Goal: Task Accomplishment & Management: Use online tool/utility

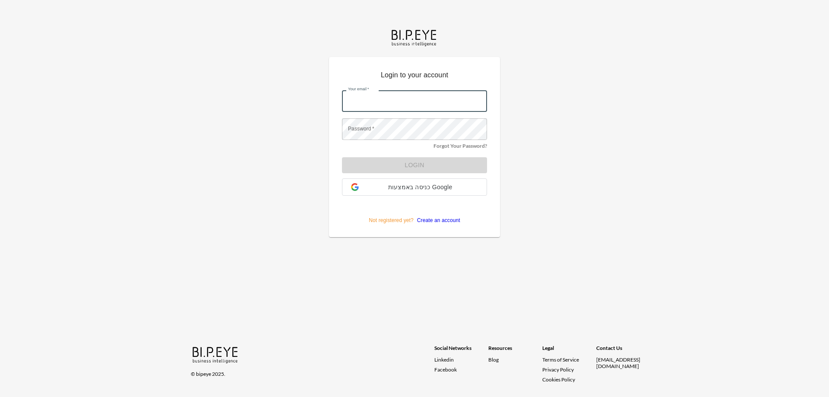
drag, startPoint x: 370, startPoint y: 91, endPoint x: 384, endPoint y: 97, distance: 15.5
click at [384, 97] on input "Your email   *" at bounding box center [414, 101] width 145 height 22
type input "[PERSON_NAME][EMAIL_ADDRESS][DOMAIN_NAME]"
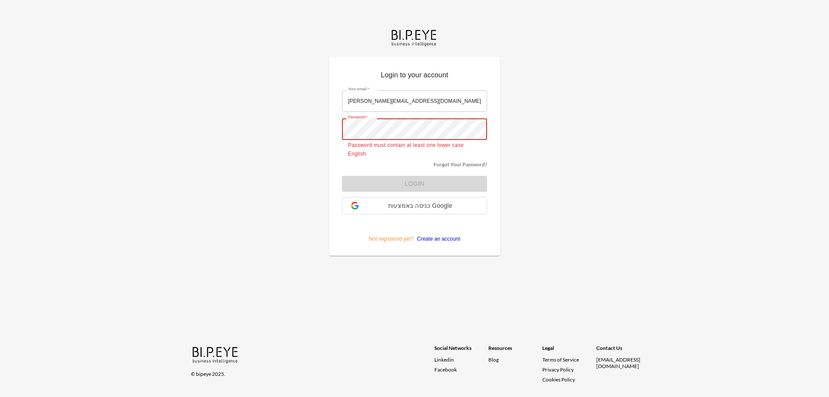
click at [327, 129] on main "Login to your account Your email   * orens@ibi.co.il Your email   * Password   …" at bounding box center [415, 141] width 192 height 282
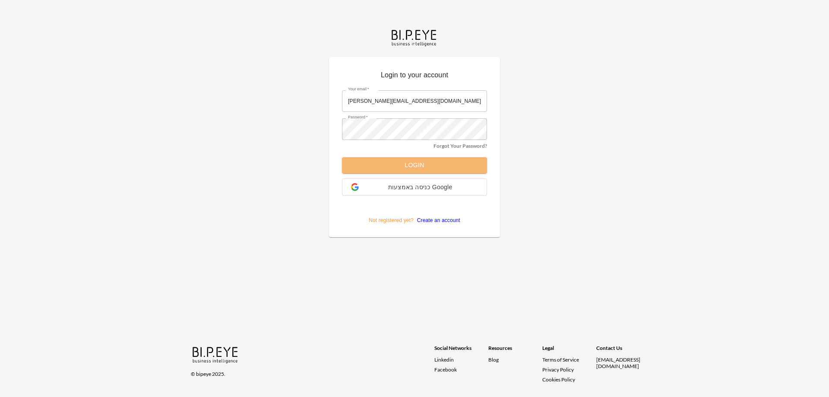
click at [389, 167] on button "Login" at bounding box center [414, 165] width 145 height 16
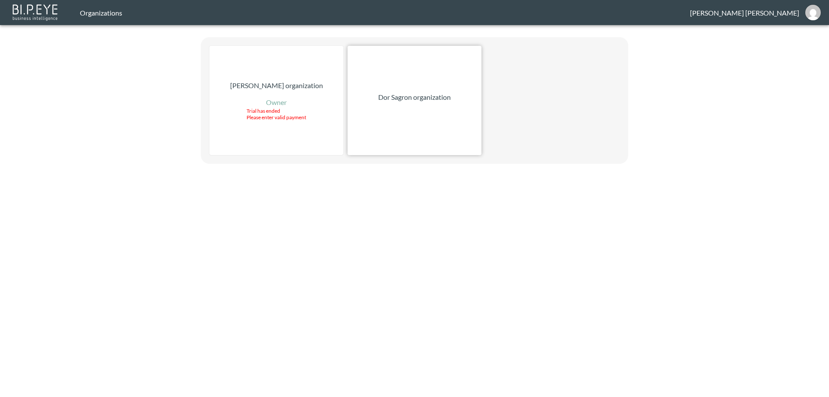
click at [420, 106] on div "Dor Sagron organization" at bounding box center [415, 100] width 134 height 109
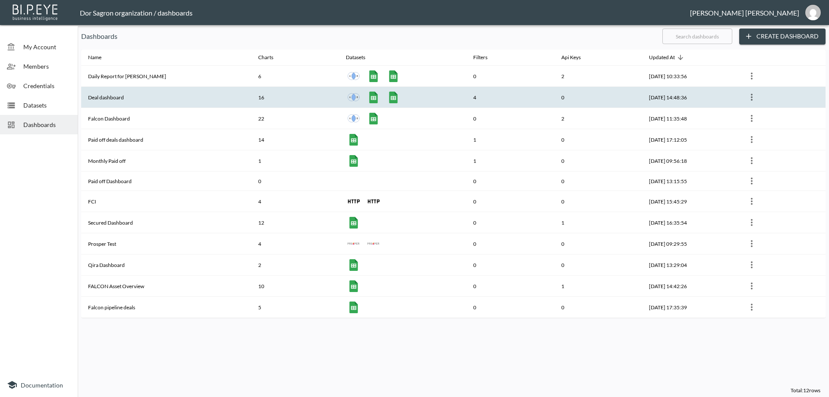
click at [147, 95] on th "Deal dashboard" at bounding box center [166, 97] width 170 height 21
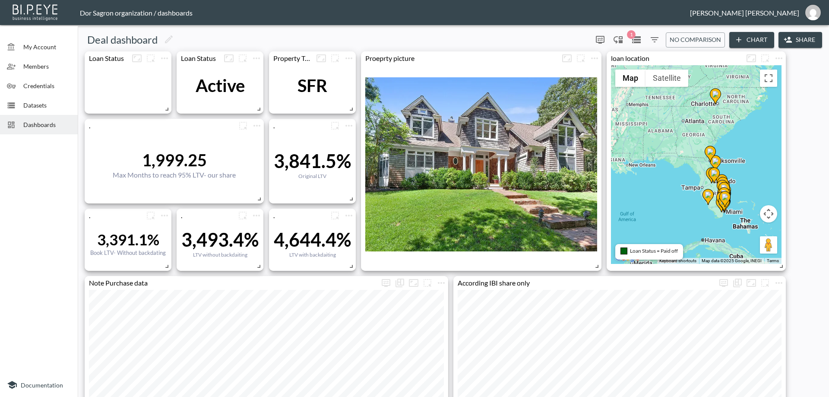
click at [652, 44] on icon "Filters" at bounding box center [654, 40] width 10 height 10
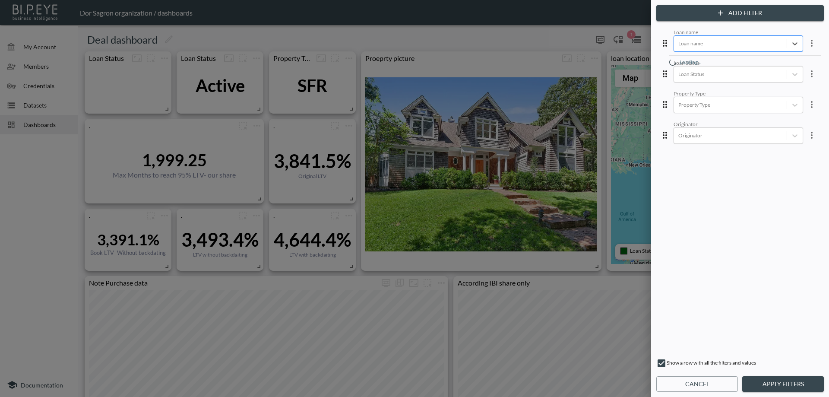
click at [724, 44] on div at bounding box center [730, 43] width 104 height 8
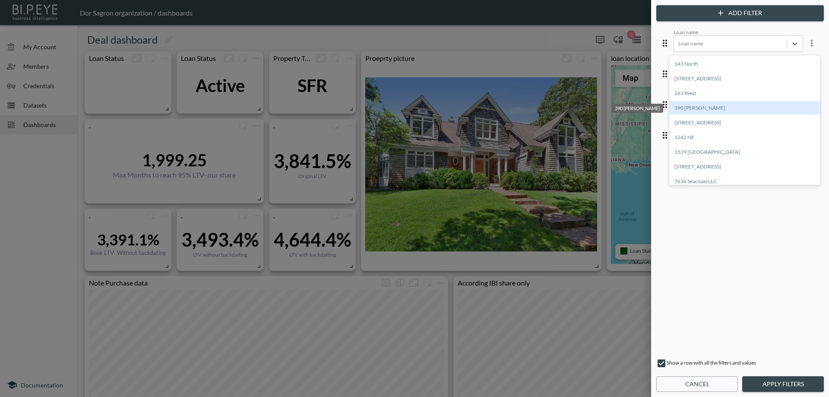
click at [710, 110] on div "390 [PERSON_NAME]" at bounding box center [744, 107] width 151 height 13
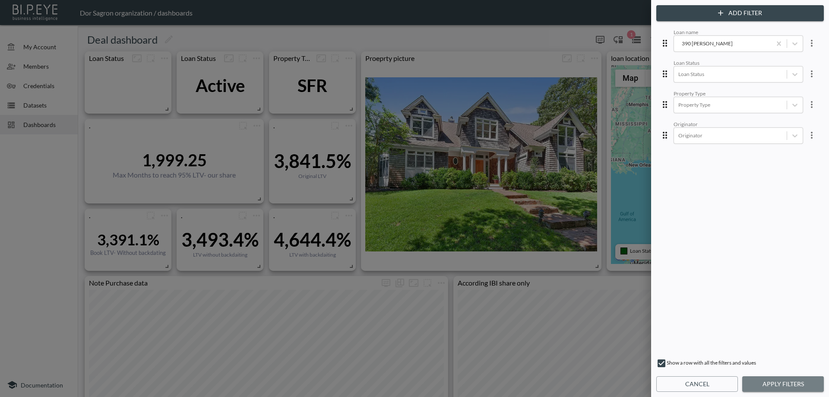
click at [783, 385] on button "Apply Filters" at bounding box center [783, 384] width 82 height 16
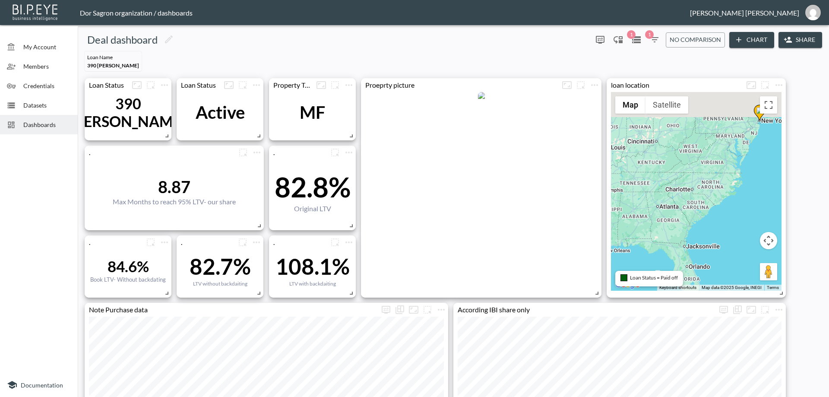
drag, startPoint x: 677, startPoint y: 151, endPoint x: 630, endPoint y: 249, distance: 108.5
click at [630, 249] on div "To activate drag with keyboard, press Alt + Enter. Once in keyboard drag state,…" at bounding box center [696, 191] width 171 height 199
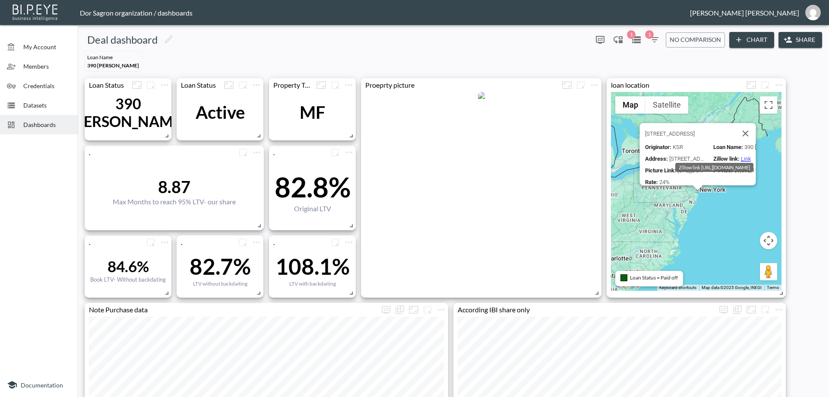
click at [746, 155] on link "Link" at bounding box center [746, 158] width 10 height 6
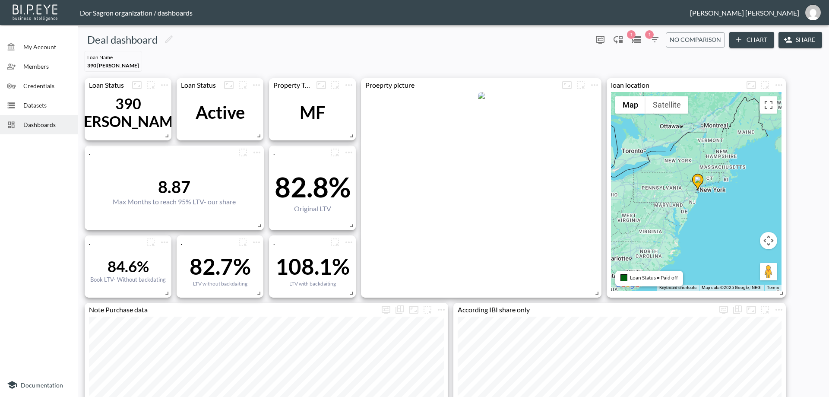
click at [649, 39] on icon "button" at bounding box center [654, 40] width 10 height 10
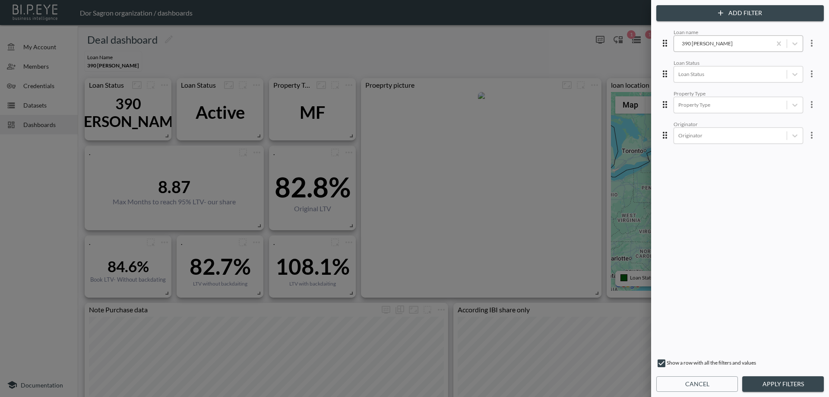
click at [692, 48] on div "390 [PERSON_NAME]" at bounding box center [722, 44] width 97 height 12
click at [693, 91] on div "REM" at bounding box center [744, 88] width 151 height 13
click at [774, 385] on button "Apply Filters" at bounding box center [783, 384] width 82 height 16
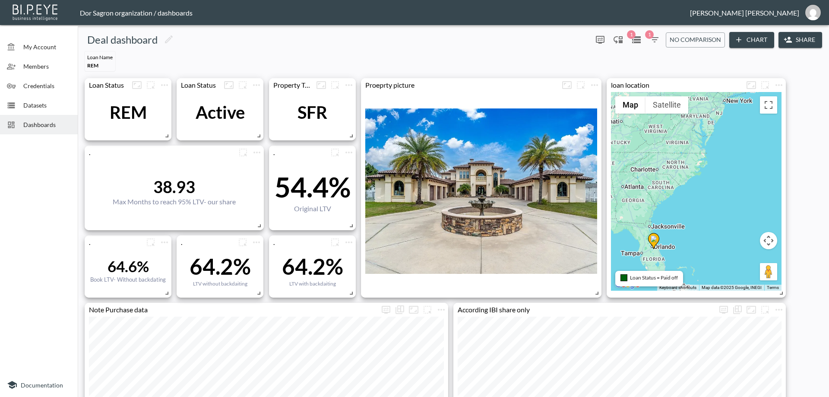
drag, startPoint x: 698, startPoint y: 227, endPoint x: 711, endPoint y: 128, distance: 100.2
click at [719, 120] on div "To activate drag with keyboard, press Alt + Enter. Once in keyboard drag state,…" at bounding box center [696, 191] width 171 height 199
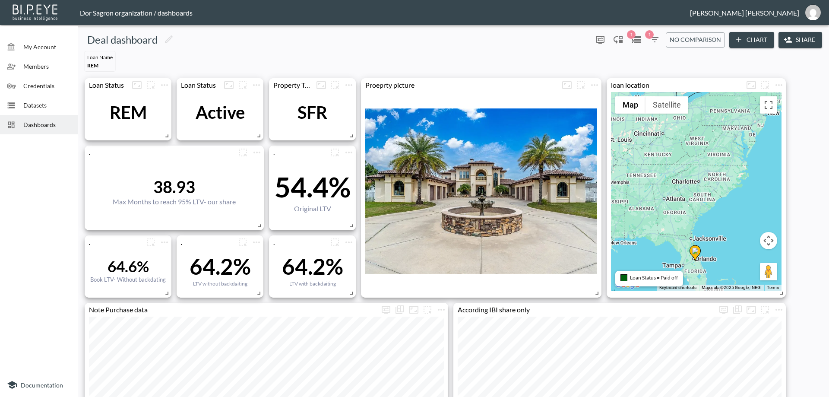
click at [671, 63] on div "Loan Name REM" at bounding box center [453, 61] width 744 height 27
click at [655, 38] on icon "button" at bounding box center [654, 40] width 10 height 10
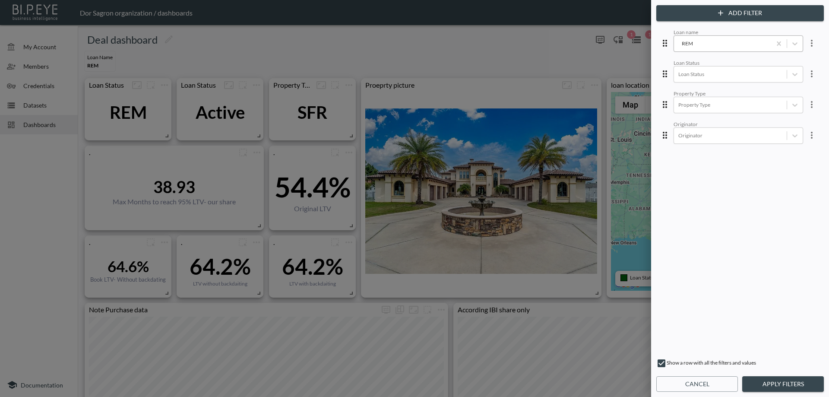
click at [717, 44] on div "REM" at bounding box center [722, 43] width 89 height 8
click at [692, 143] on div "Consistency" at bounding box center [744, 142] width 151 height 13
click at [773, 388] on button "Apply Filters" at bounding box center [783, 384] width 82 height 16
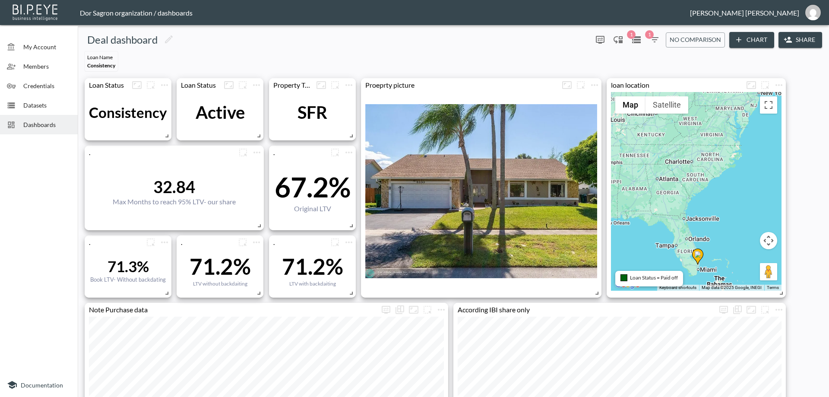
click at [656, 38] on icon "button" at bounding box center [655, 39] width 8 height 5
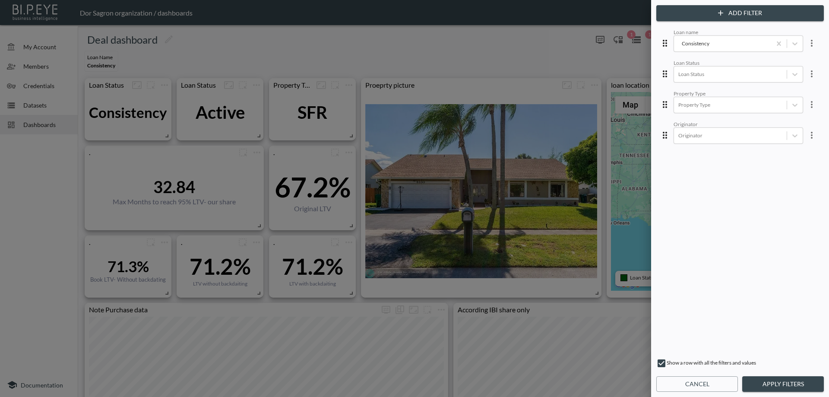
click at [695, 53] on div "Loan name Consistency Loan Status Loan Status Property Type Property Type Origi…" at bounding box center [740, 189] width 164 height 325
click at [695, 44] on div "Consistency" at bounding box center [722, 43] width 89 height 8
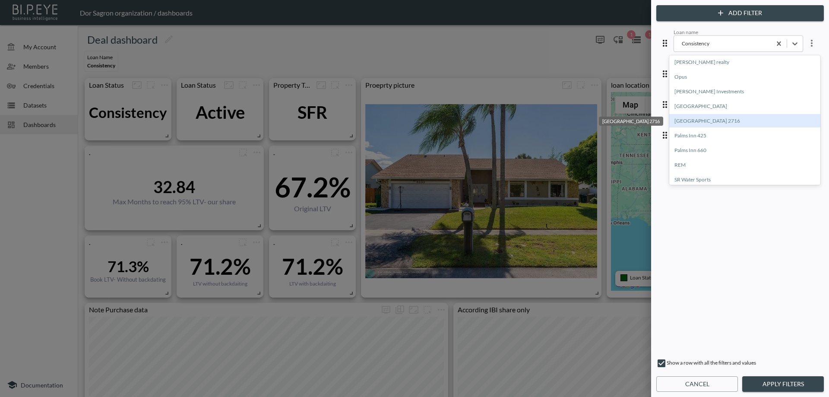
click at [717, 121] on div "[GEOGRAPHIC_DATA] 2716" at bounding box center [744, 120] width 151 height 13
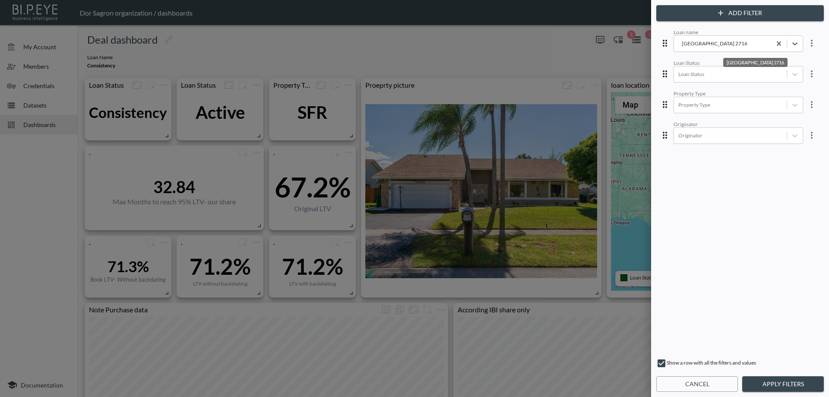
click at [786, 384] on button "Apply Filters" at bounding box center [783, 384] width 82 height 16
